Goal: Information Seeking & Learning: Find specific page/section

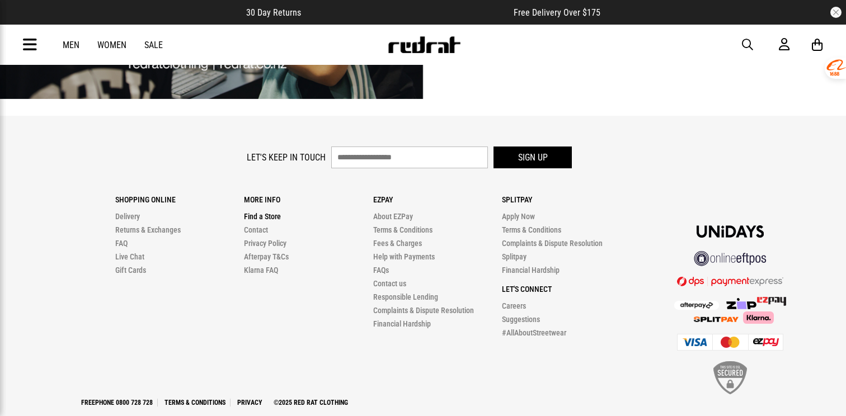
click at [254, 212] on link "Find a Store" at bounding box center [262, 216] width 37 height 9
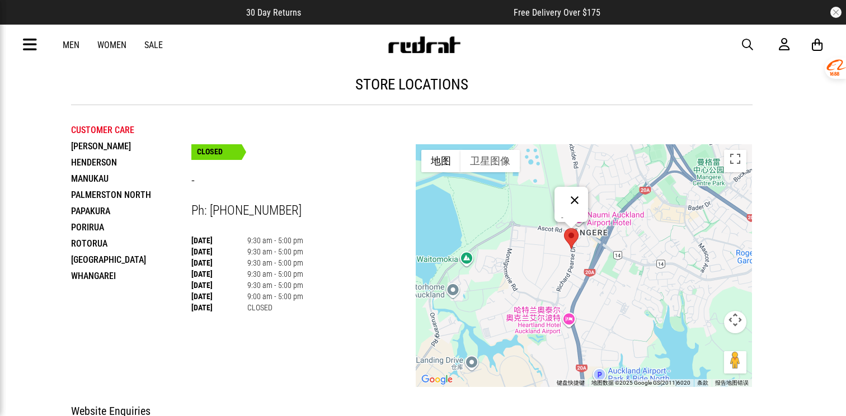
click at [577, 195] on button "关闭" at bounding box center [574, 200] width 27 height 27
click at [87, 142] on li "Hamilton" at bounding box center [131, 146] width 120 height 16
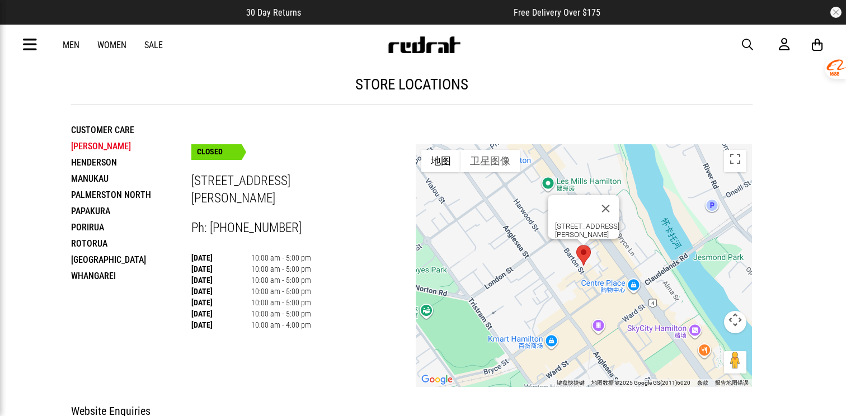
click at [90, 166] on li "Henderson" at bounding box center [131, 162] width 120 height 16
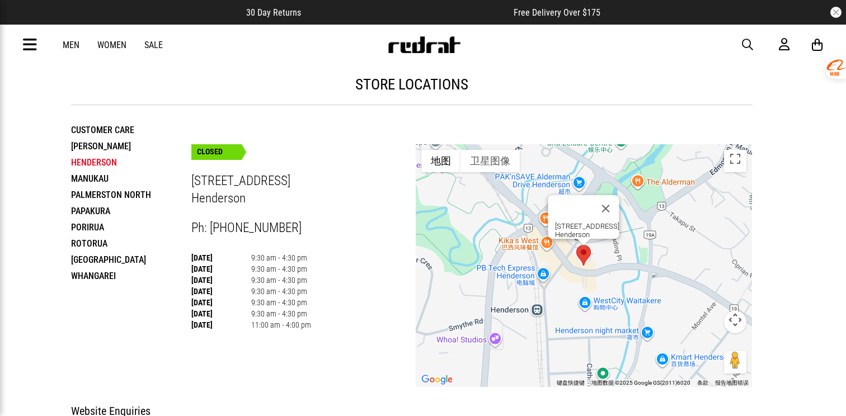
click at [91, 180] on li "Manukau" at bounding box center [131, 179] width 120 height 16
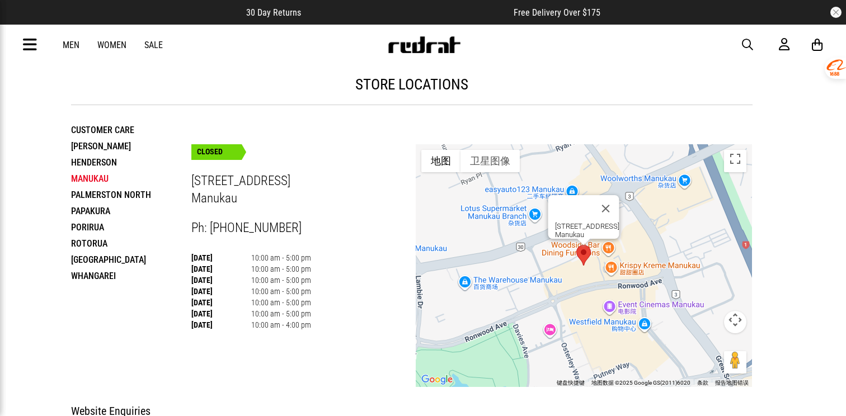
click at [91, 197] on li "Palmerston North" at bounding box center [131, 195] width 120 height 16
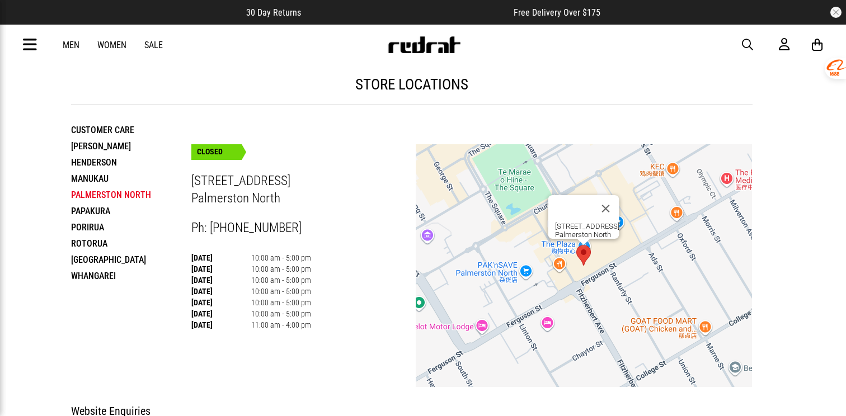
click at [91, 215] on li "Papakura" at bounding box center [131, 211] width 120 height 16
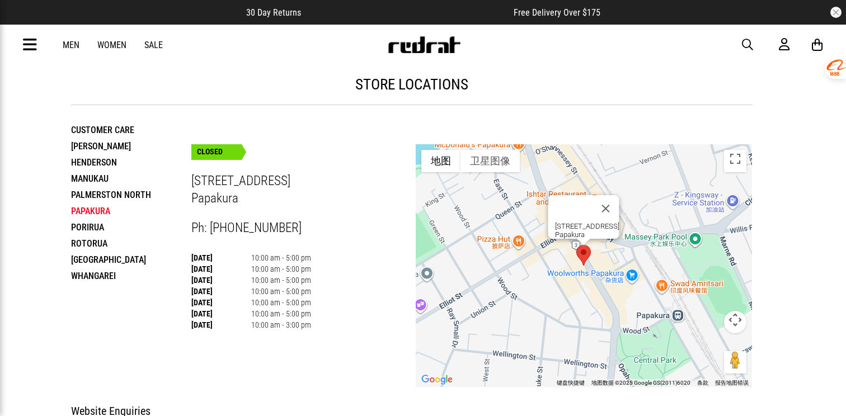
click at [91, 226] on li "Porirua" at bounding box center [131, 227] width 120 height 16
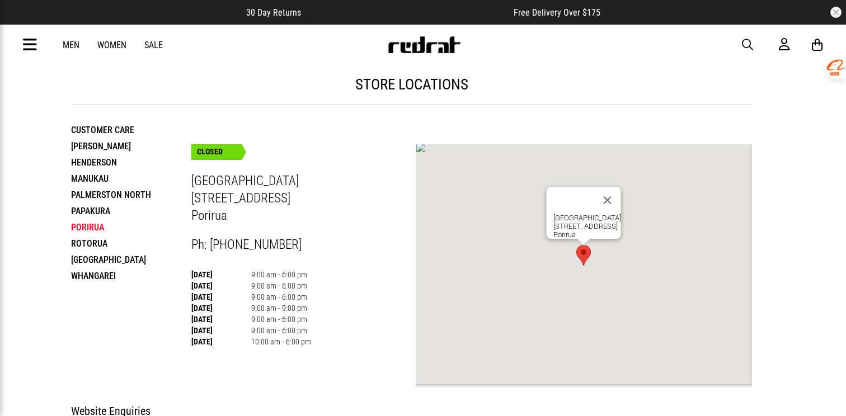
click at [91, 250] on li "Rotorua" at bounding box center [131, 244] width 120 height 16
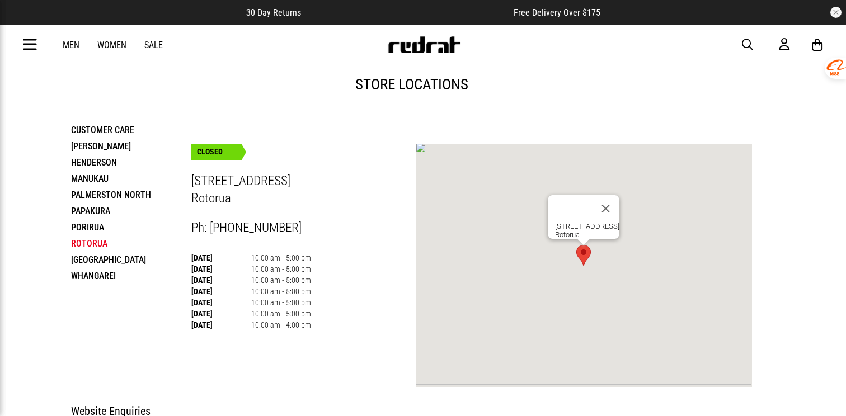
click at [91, 260] on li "Tauranga" at bounding box center [131, 260] width 120 height 16
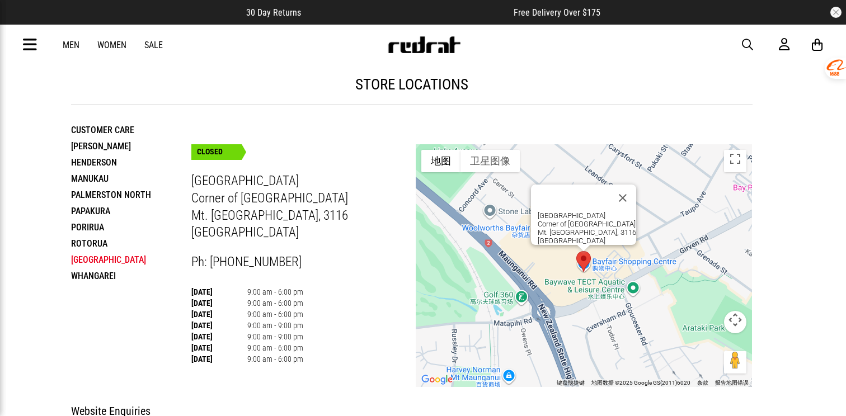
click at [68, 43] on link "Men" at bounding box center [71, 45] width 17 height 11
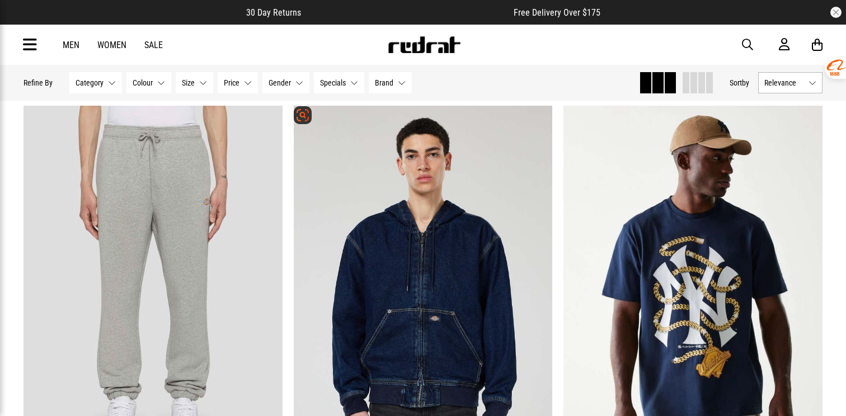
scroll to position [75, 0]
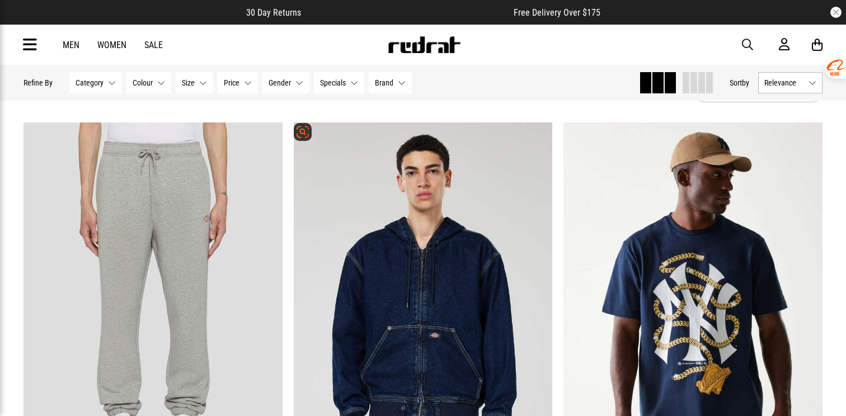
click at [556, 233] on div "**********" at bounding box center [423, 335] width 270 height 424
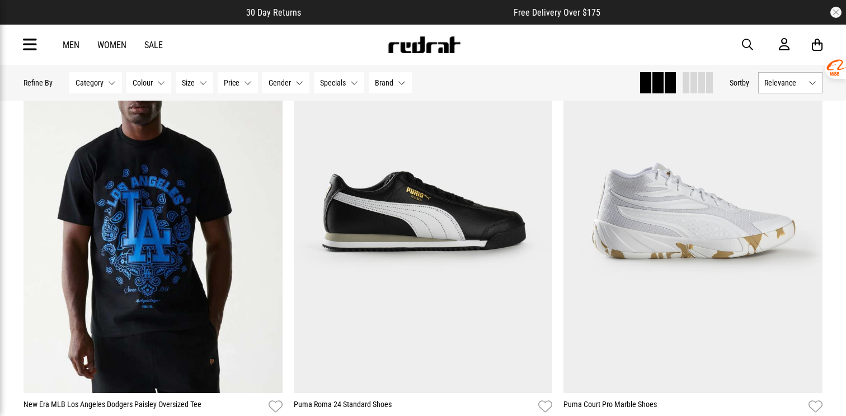
scroll to position [1049, 0]
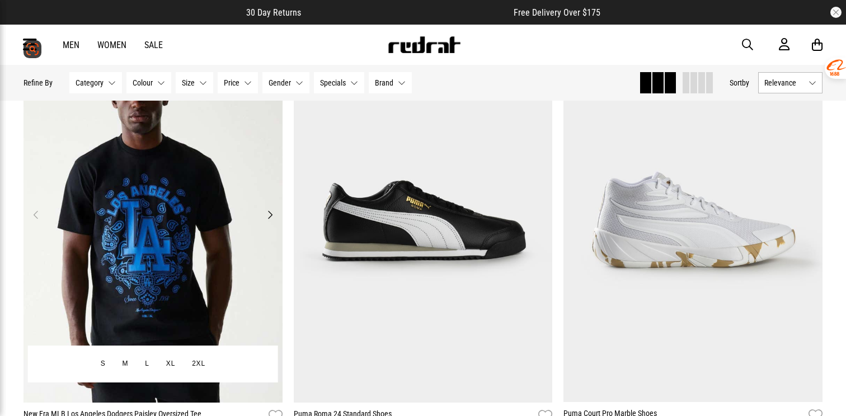
click at [200, 270] on img at bounding box center [153, 221] width 259 height 363
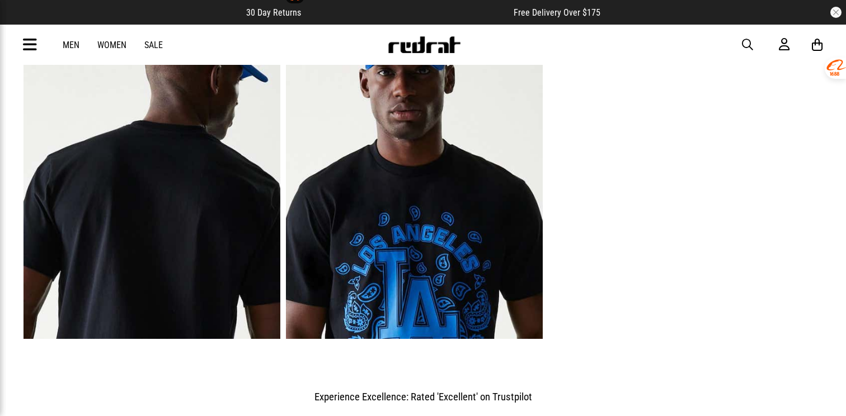
scroll to position [867, 0]
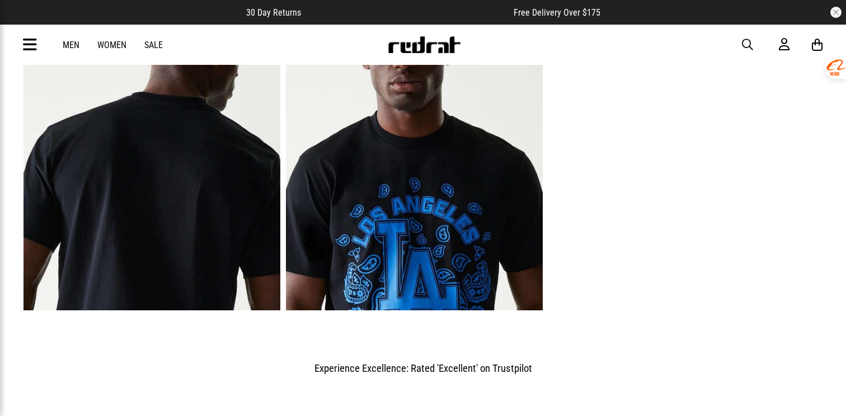
click at [393, 265] on img at bounding box center [414, 133] width 257 height 354
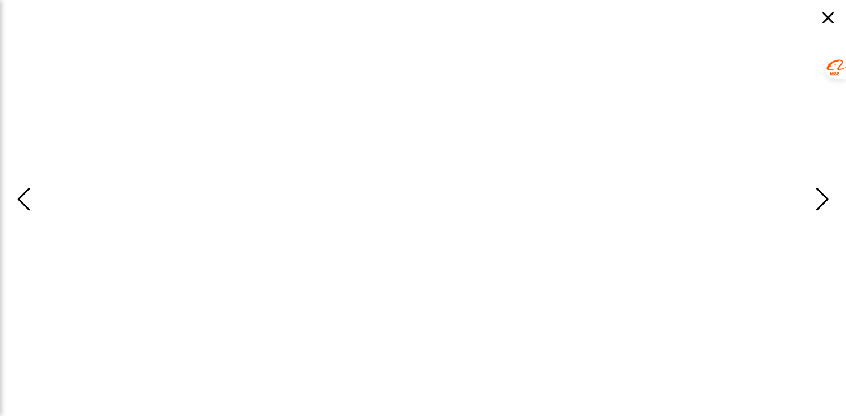
click at [393, 265] on img at bounding box center [423, 208] width 398 height 398
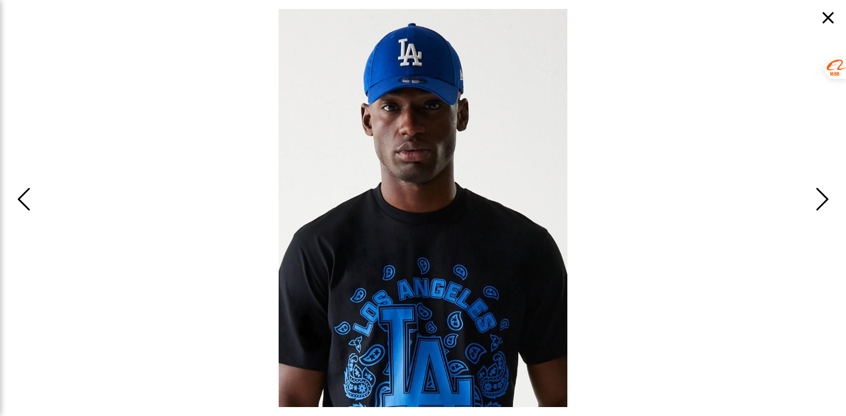
click at [820, 208] on span "Next" at bounding box center [820, 200] width 17 height 32
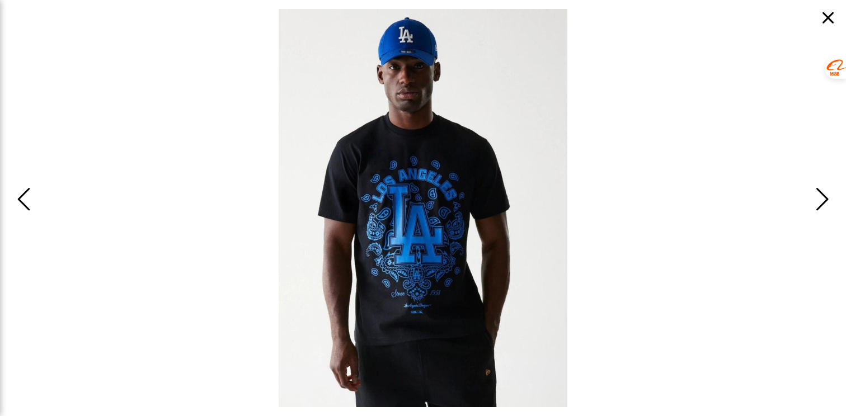
click at [820, 208] on span "Next" at bounding box center [820, 200] width 17 height 32
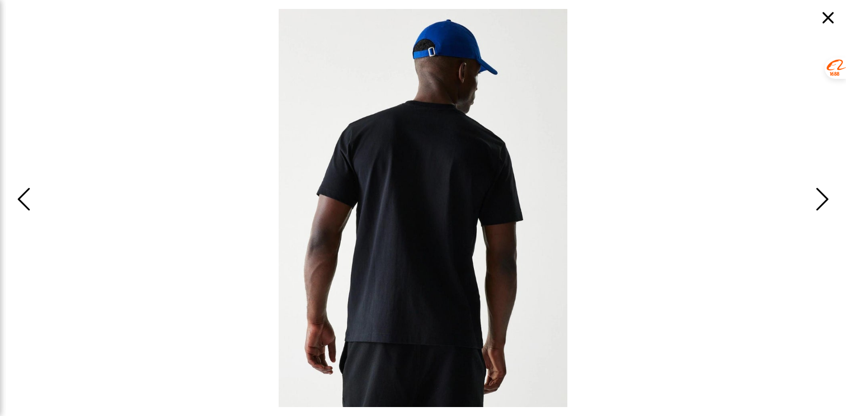
click at [820, 208] on span "Next" at bounding box center [820, 200] width 17 height 32
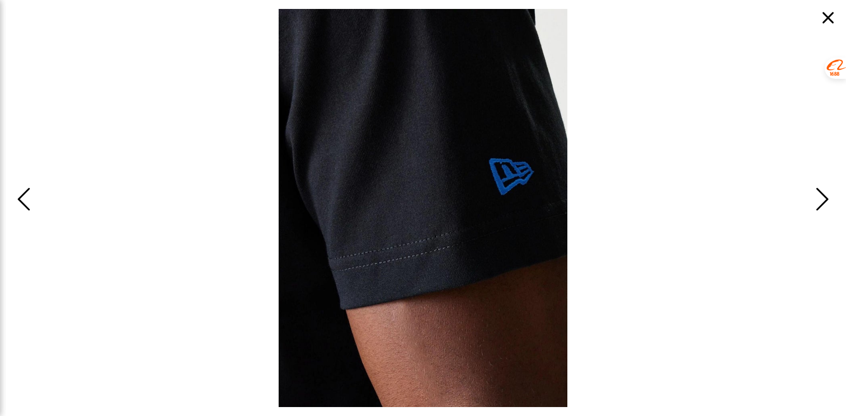
click at [820, 208] on span "Next" at bounding box center [820, 200] width 17 height 32
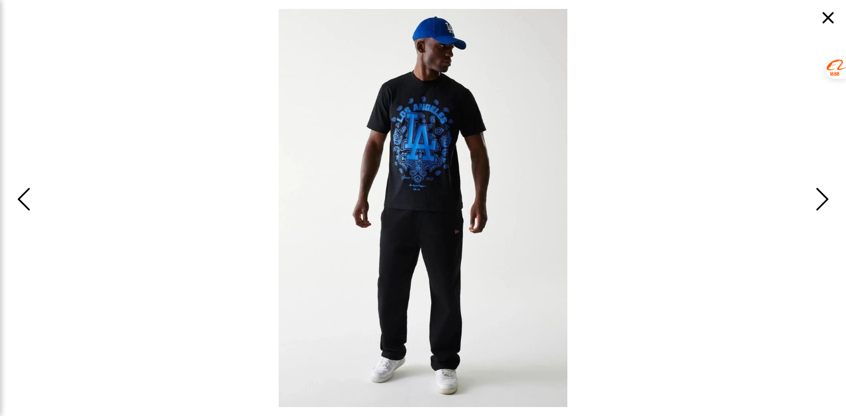
click at [820, 208] on span "Next" at bounding box center [820, 200] width 17 height 32
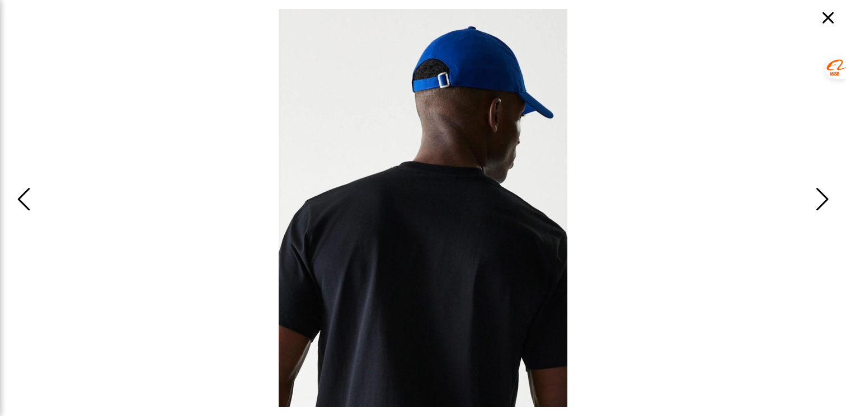
click at [820, 208] on span "Next" at bounding box center [820, 200] width 17 height 32
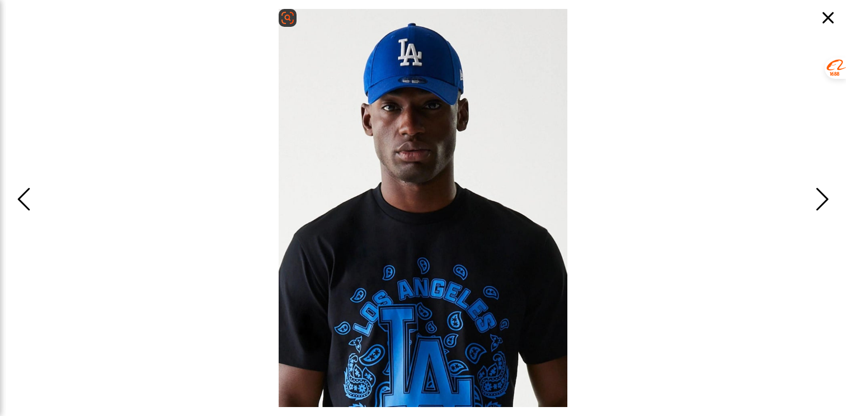
click at [497, 317] on img at bounding box center [423, 208] width 289 height 398
click at [826, 17] on div at bounding box center [825, 17] width 13 height 13
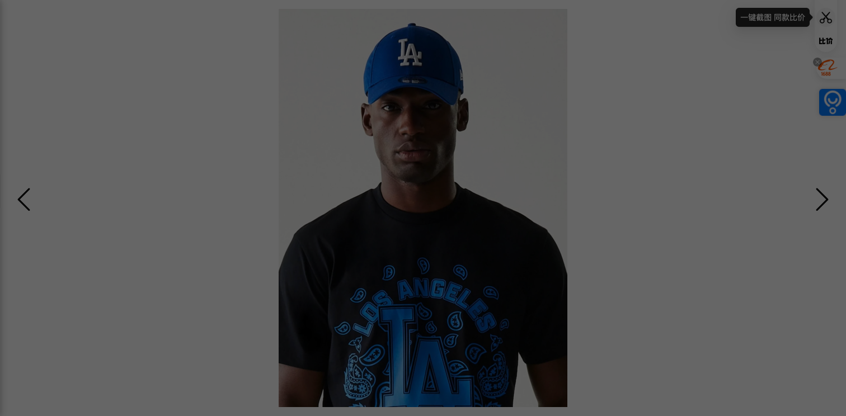
click at [787, 136] on div at bounding box center [423, 208] width 846 height 416
drag, startPoint x: 733, startPoint y: 98, endPoint x: 748, endPoint y: 121, distance: 27.9
click at [748, 121] on div at bounding box center [423, 208] width 846 height 416
click at [772, 164] on icon "close" at bounding box center [769, 160] width 9 height 9
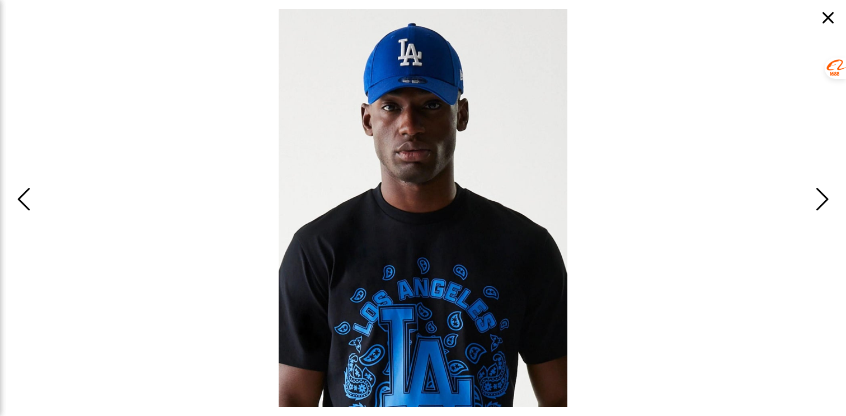
click at [829, 13] on button "button" at bounding box center [828, 17] width 27 height 27
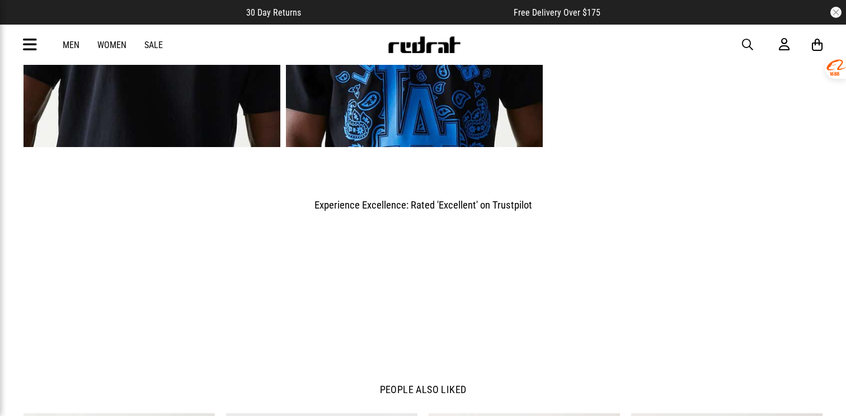
scroll to position [1031, 0]
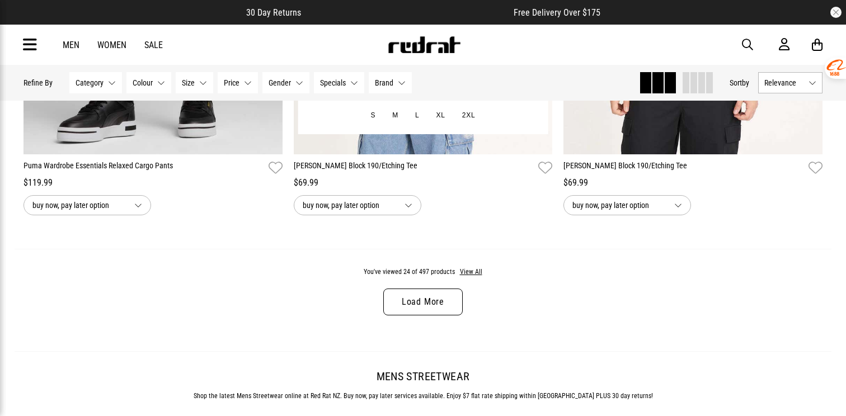
scroll to position [3613, 0]
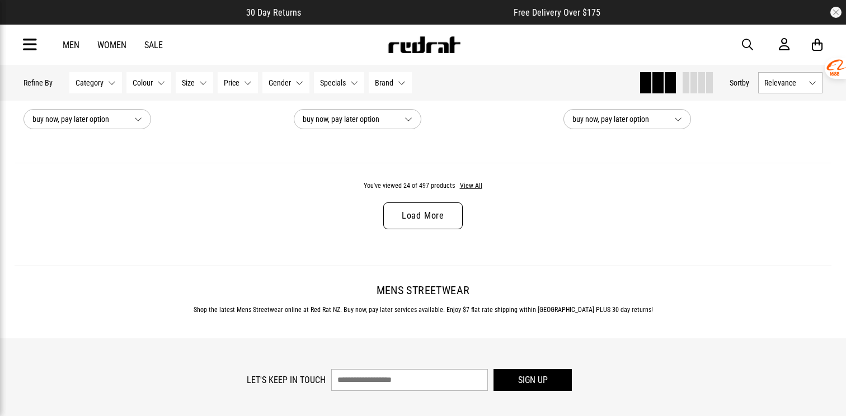
click at [415, 218] on link "Load More" at bounding box center [422, 216] width 79 height 27
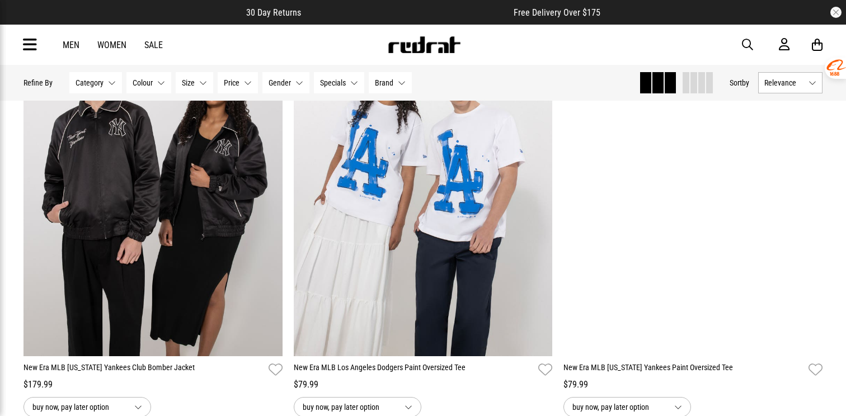
scroll to position [5108, 0]
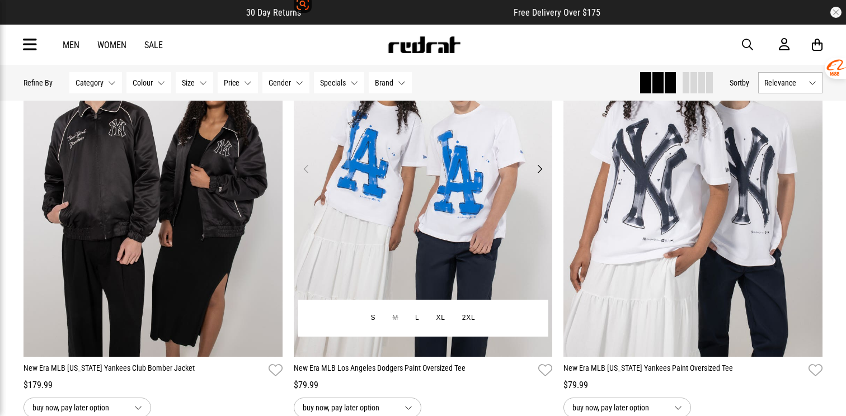
click at [435, 134] on img at bounding box center [423, 175] width 259 height 363
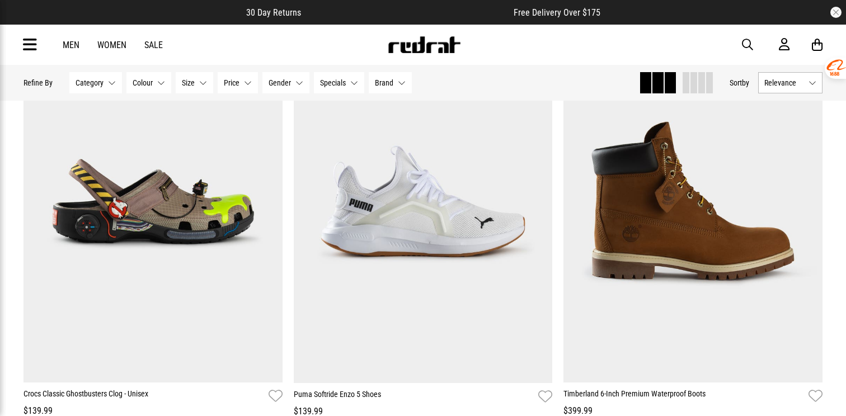
scroll to position [5529, 0]
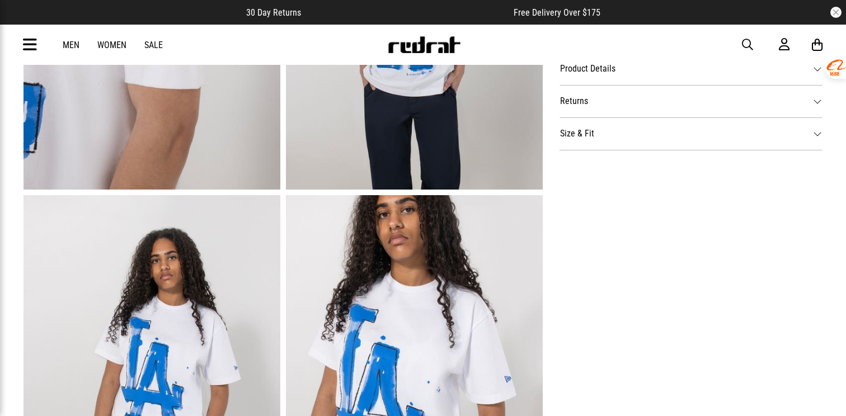
scroll to position [627, 0]
click at [575, 133] on dt "Size & Fit" at bounding box center [691, 134] width 263 height 32
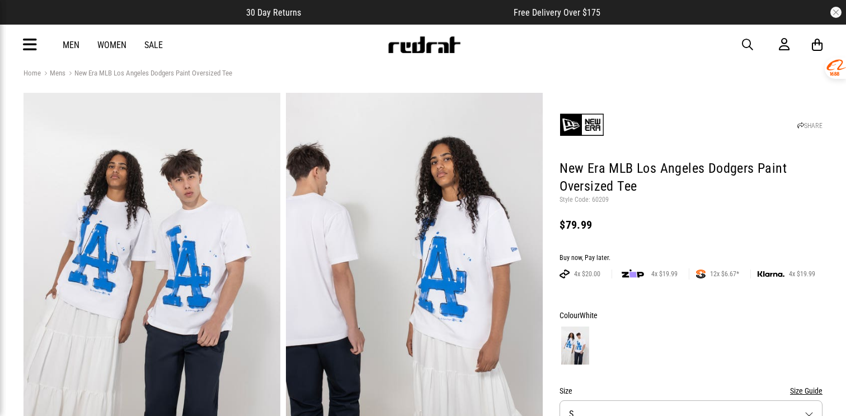
scroll to position [0, 0]
